Goal: Information Seeking & Learning: Learn about a topic

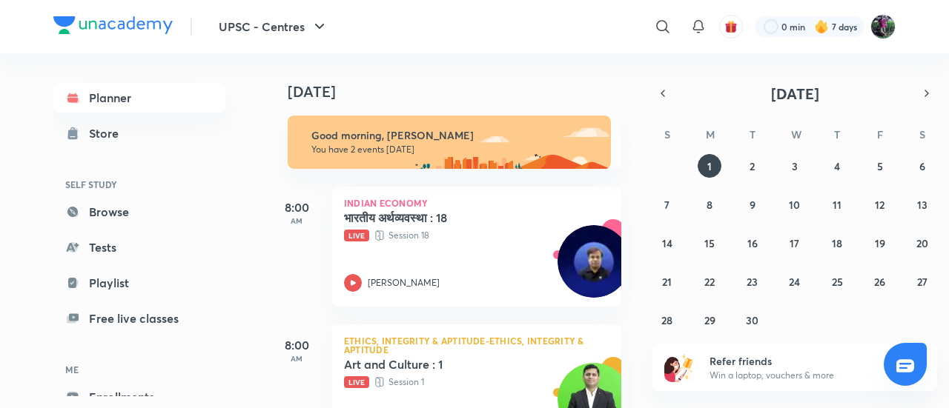
scroll to position [59, 0]
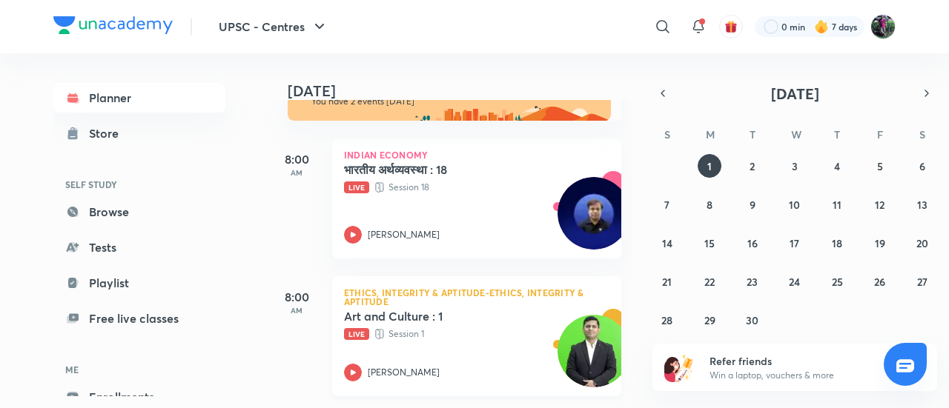
click at [459, 340] on div "Art and Culture : 1 Live Session 1 Sujeet Bajpai" at bounding box center [460, 345] width 233 height 73
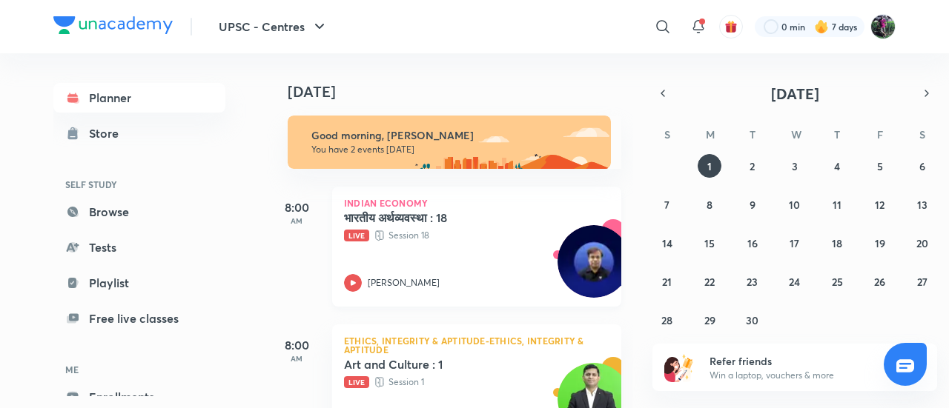
scroll to position [59, 0]
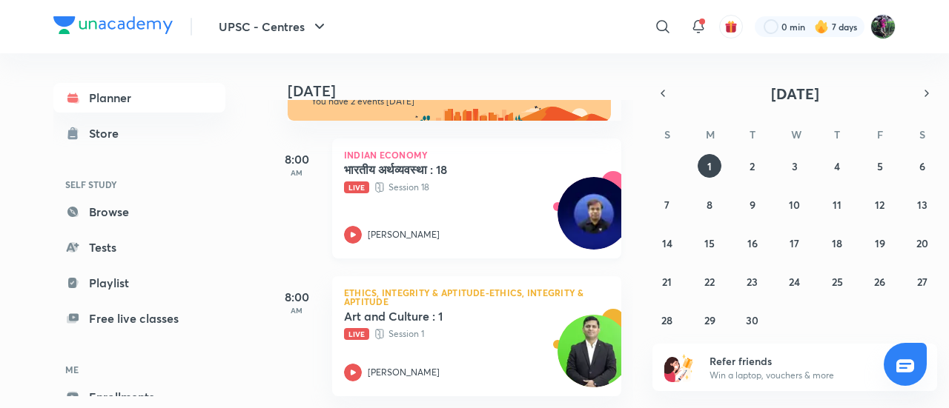
click at [396, 230] on p "[PERSON_NAME]" at bounding box center [404, 234] width 72 height 13
